Goal: Task Accomplishment & Management: Use online tool/utility

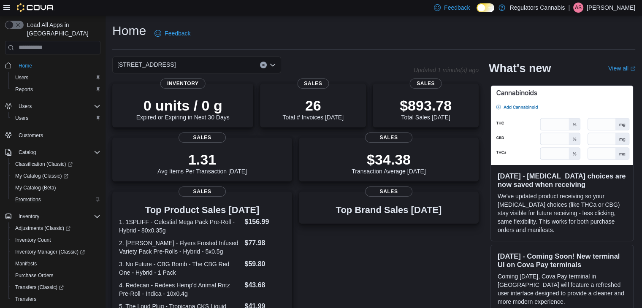
scroll to position [83, 0]
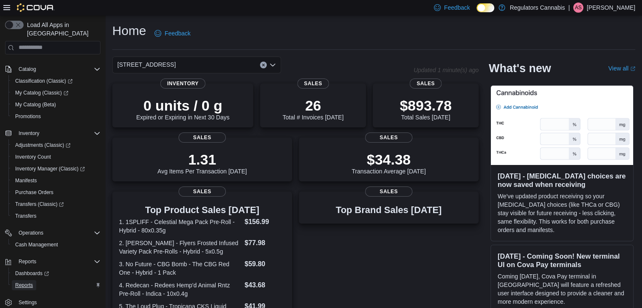
click at [25, 282] on span "Reports" at bounding box center [24, 285] width 18 height 7
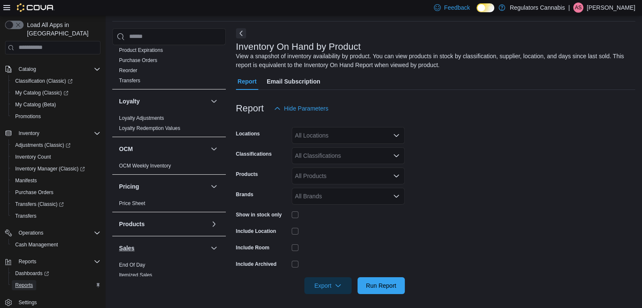
scroll to position [338, 0]
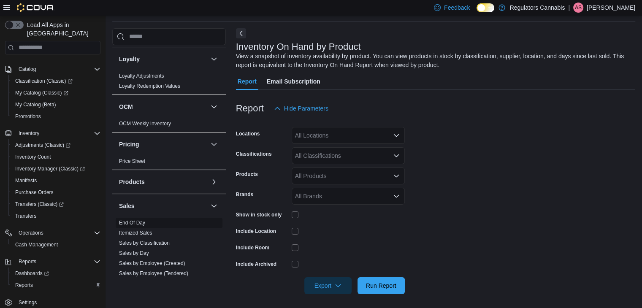
click at [131, 220] on link "End Of Day" at bounding box center [132, 223] width 26 height 6
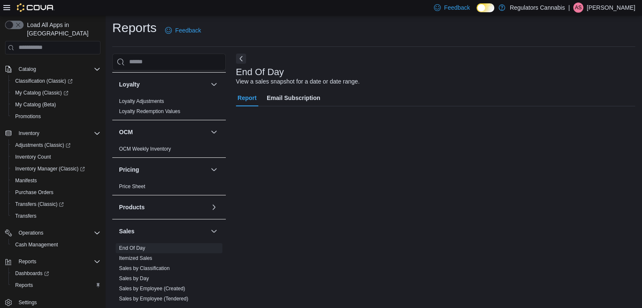
scroll to position [3, 0]
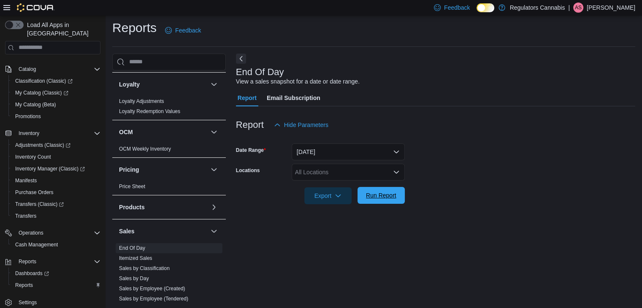
click at [381, 197] on span "Run Report" at bounding box center [381, 195] width 30 height 8
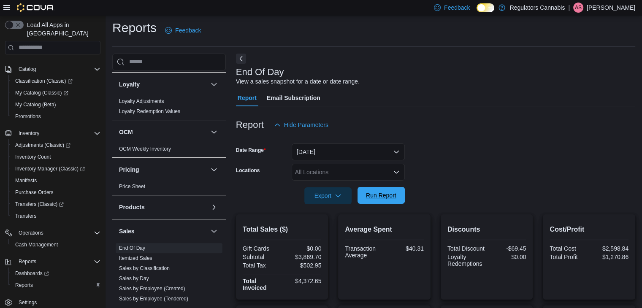
scroll to position [219, 0]
